Goal: Navigation & Orientation: Find specific page/section

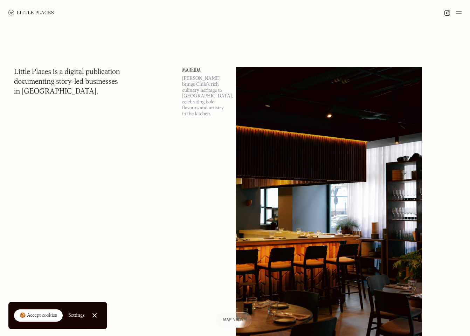
click at [44, 318] on div "🍪 Accept cookies" at bounding box center [38, 315] width 37 height 7
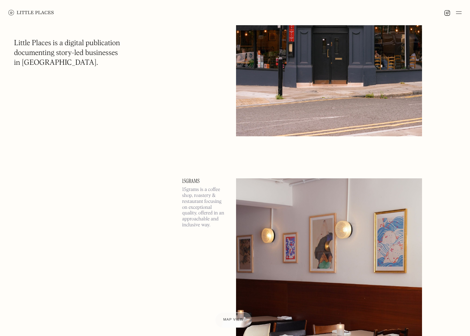
scroll to position [1752, 0]
click at [458, 12] on img at bounding box center [459, 12] width 6 height 8
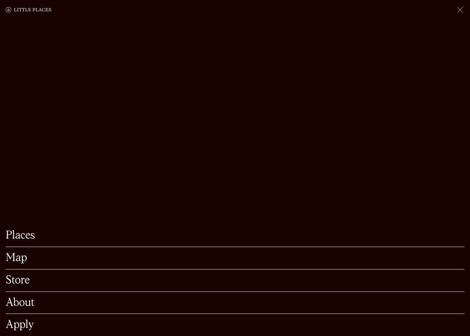
click at [24, 230] on link "Places" at bounding box center [235, 235] width 458 height 11
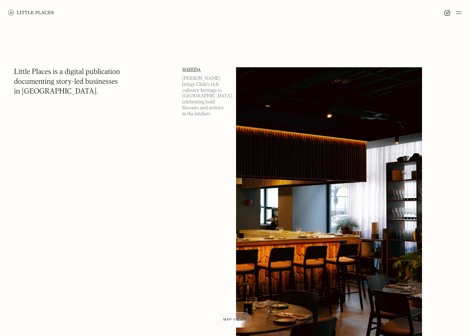
click at [458, 13] on img at bounding box center [459, 12] width 6 height 8
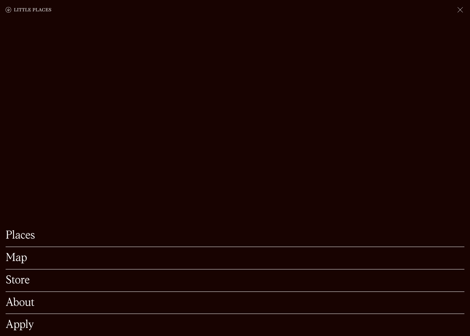
click at [20, 252] on link "Map" at bounding box center [235, 257] width 458 height 11
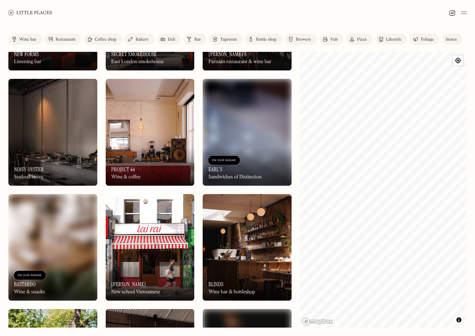
scroll to position [650, 0]
